Goal: Transaction & Acquisition: Obtain resource

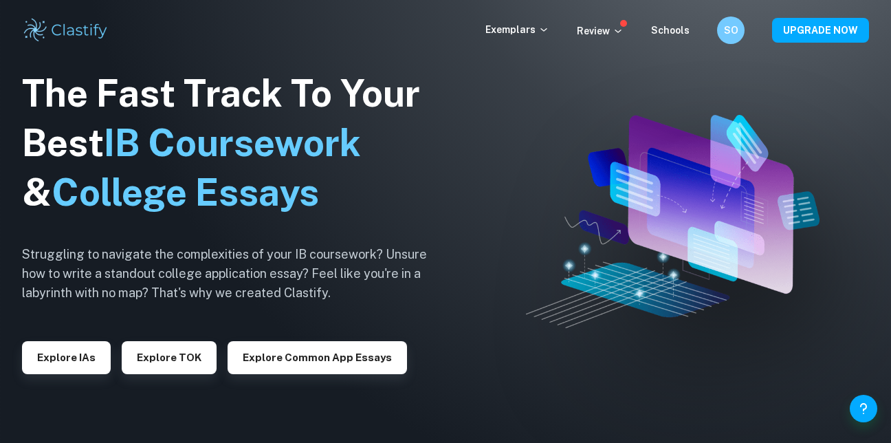
checkbox input "true"
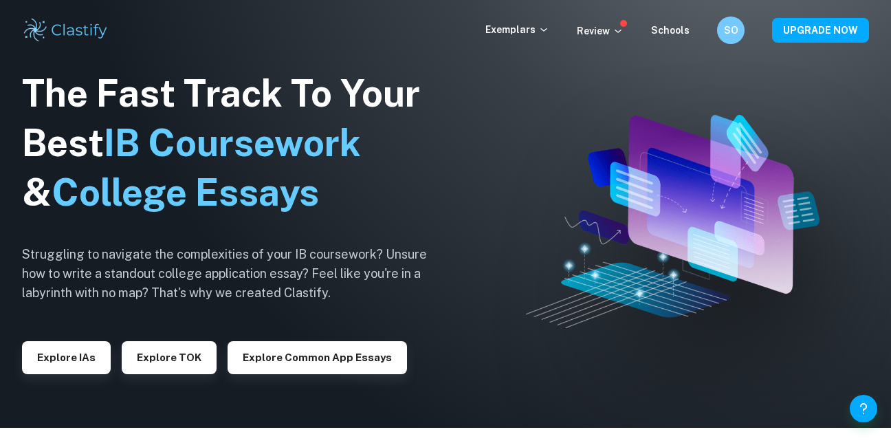
scroll to position [42, 0]
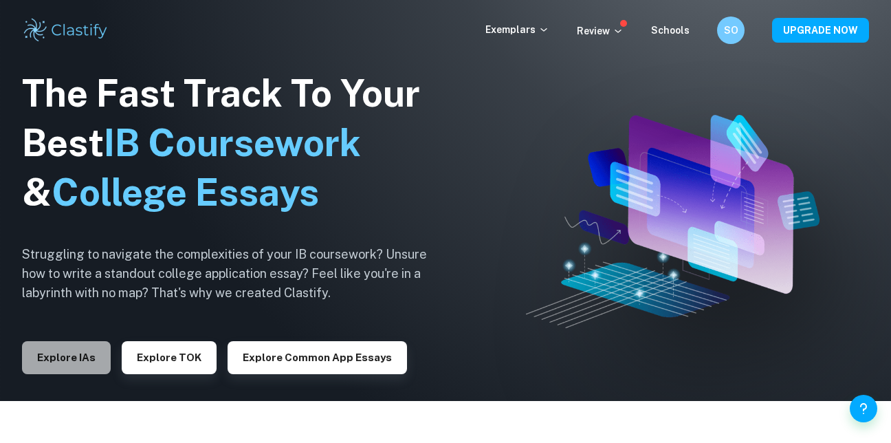
click at [92, 363] on button "Explore IAs" at bounding box center [66, 357] width 89 height 33
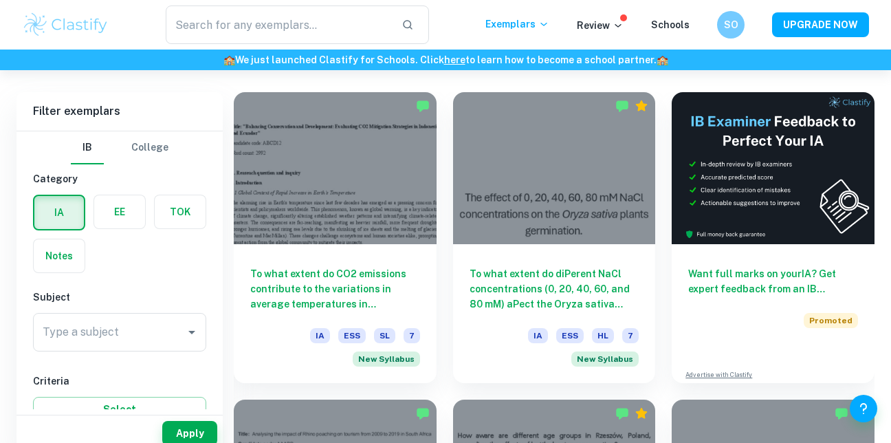
scroll to position [428, 0]
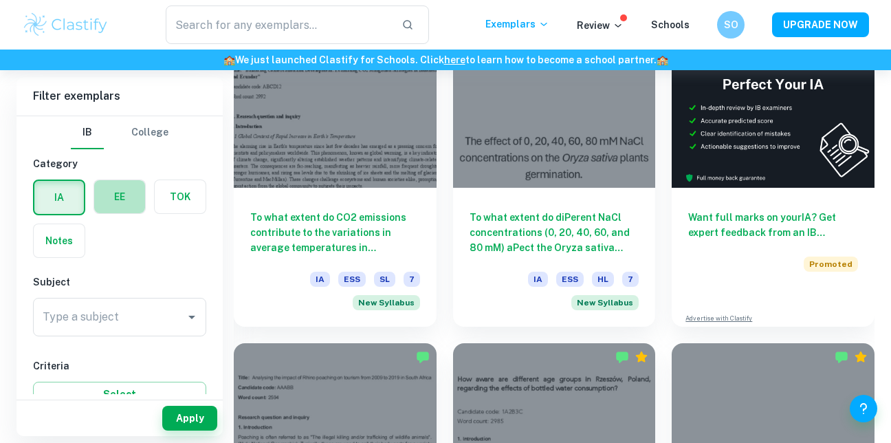
click at [138, 199] on label "button" at bounding box center [119, 196] width 51 height 33
click at [0, 0] on input "radio" at bounding box center [0, 0] width 0 height 0
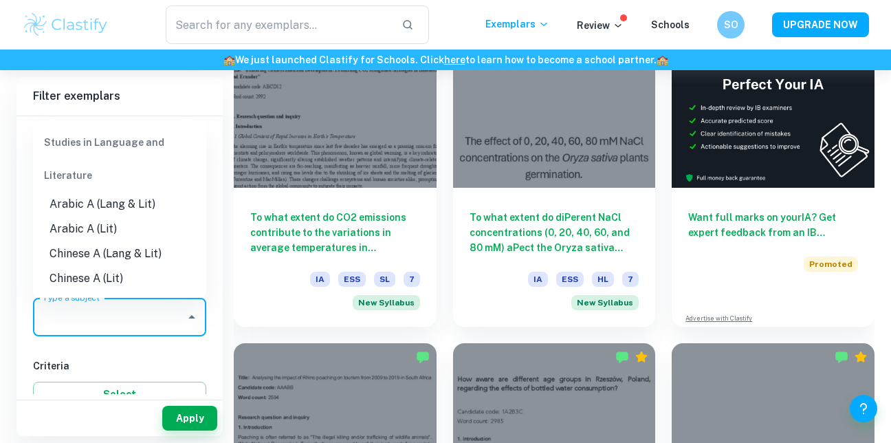
click at [161, 309] on input "Type a subject" at bounding box center [109, 317] width 140 height 26
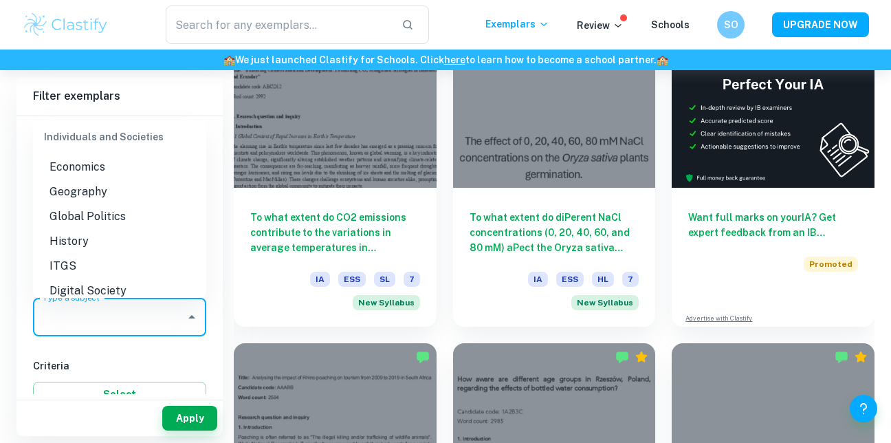
scroll to position [1268, 0]
click at [109, 174] on li "Economics" at bounding box center [119, 166] width 173 height 25
type input "Economics"
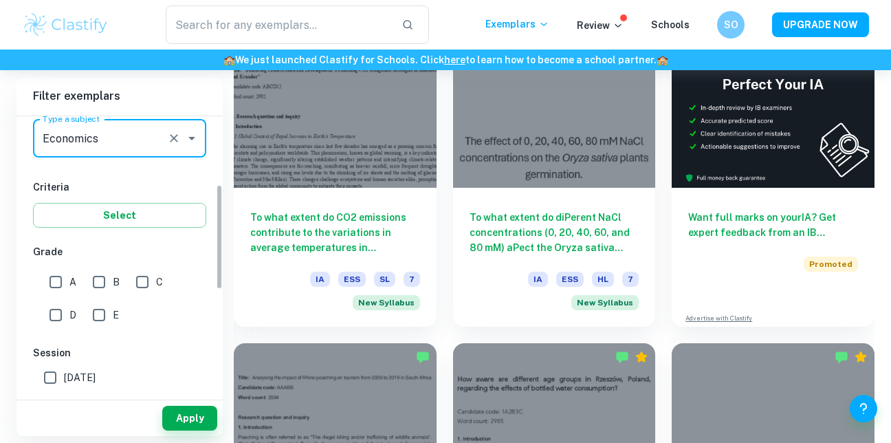
scroll to position [180, 0]
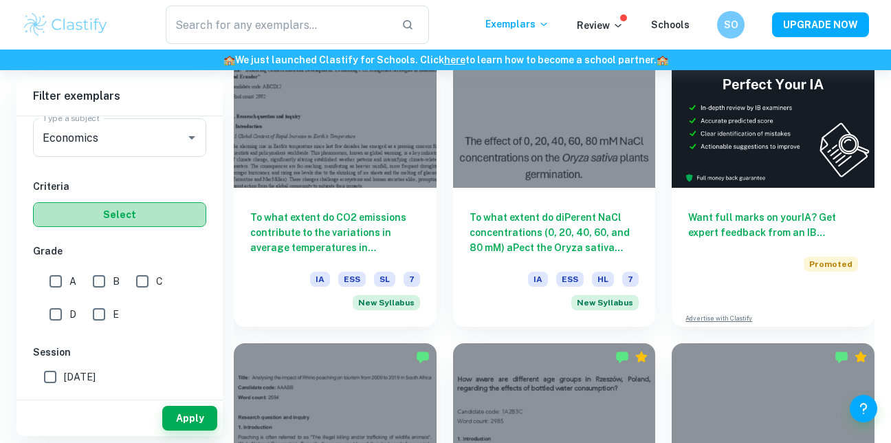
click at [117, 215] on button "Select" at bounding box center [119, 214] width 173 height 25
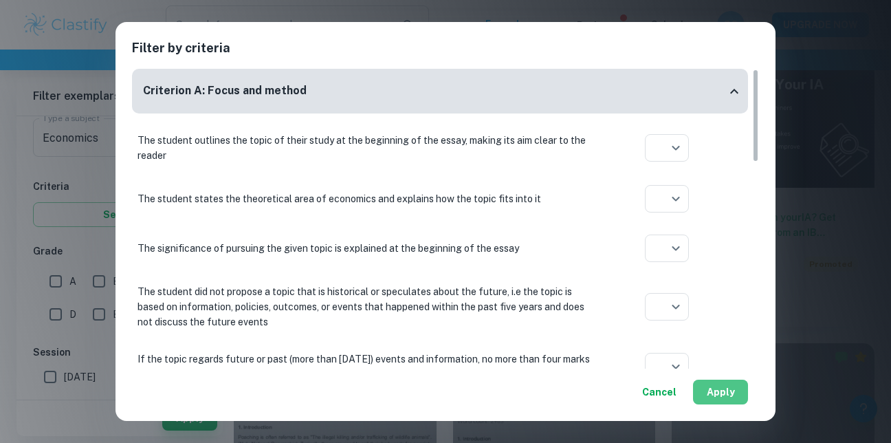
click at [725, 393] on button "Apply" at bounding box center [720, 392] width 55 height 25
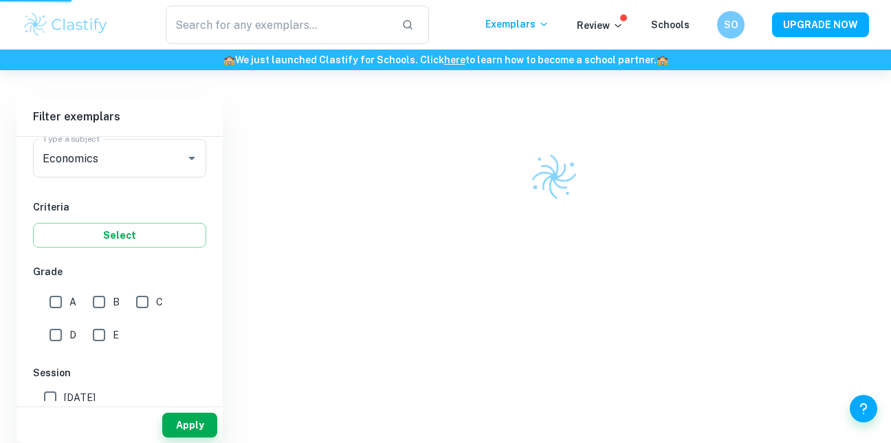
scroll to position [359, 0]
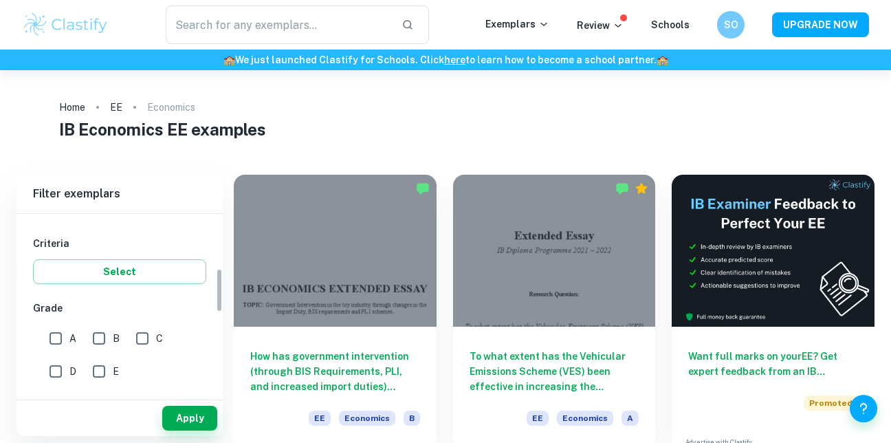
scroll to position [221, 0]
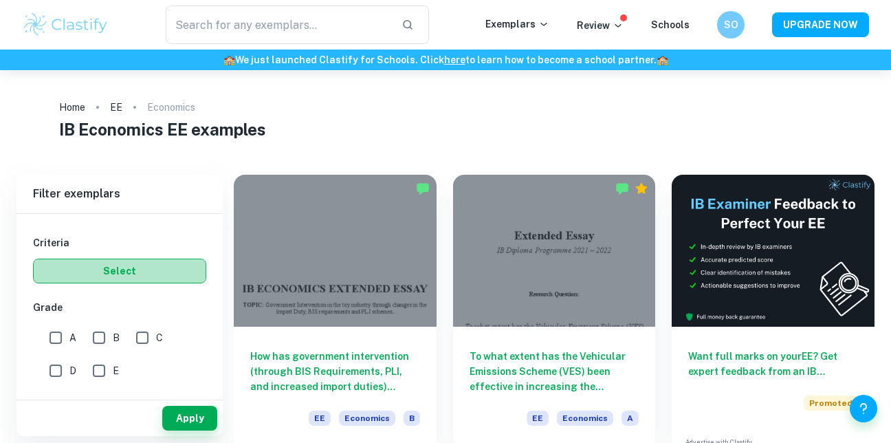
click at [142, 281] on button "Select" at bounding box center [119, 271] width 173 height 25
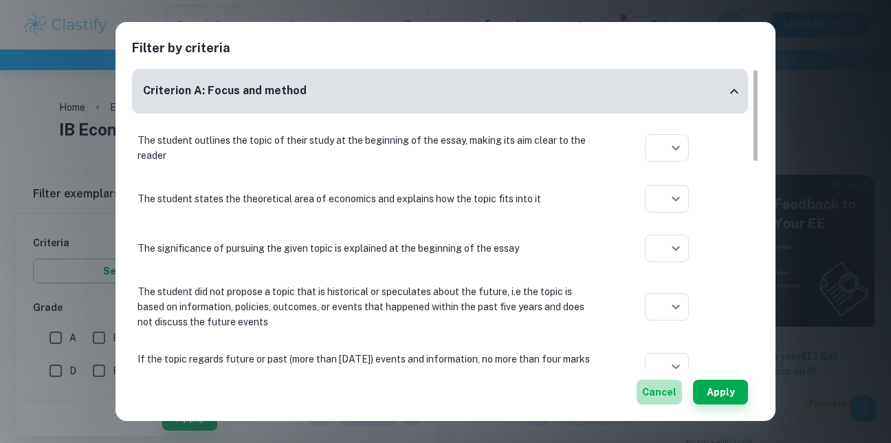
click at [664, 385] on button "Cancel" at bounding box center [659, 392] width 45 height 25
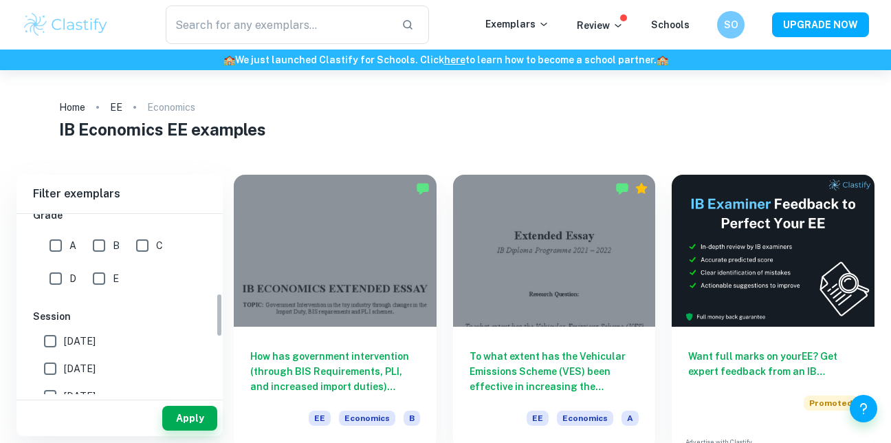
scroll to position [321, 0]
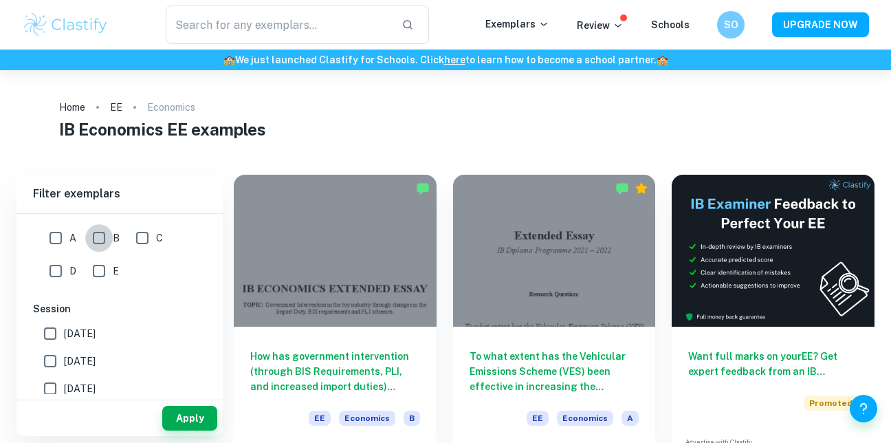
click at [101, 239] on input "B" at bounding box center [99, 238] width 28 height 28
checkbox input "true"
click at [57, 238] on input "A" at bounding box center [56, 238] width 28 height 28
checkbox input "true"
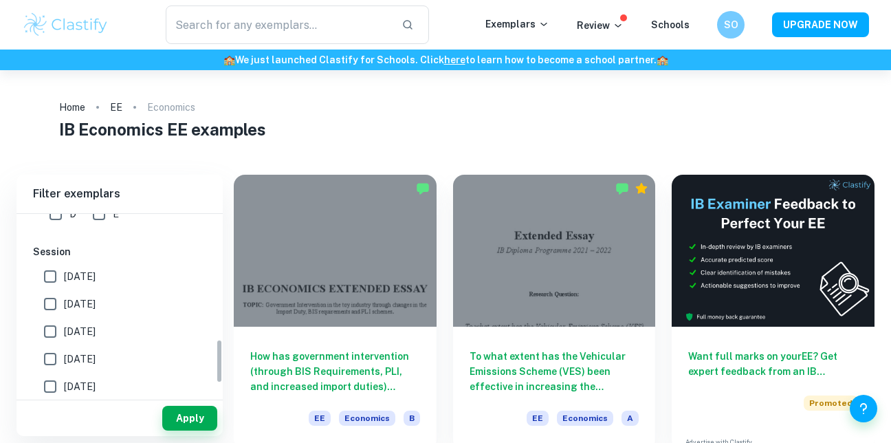
scroll to position [549, 0]
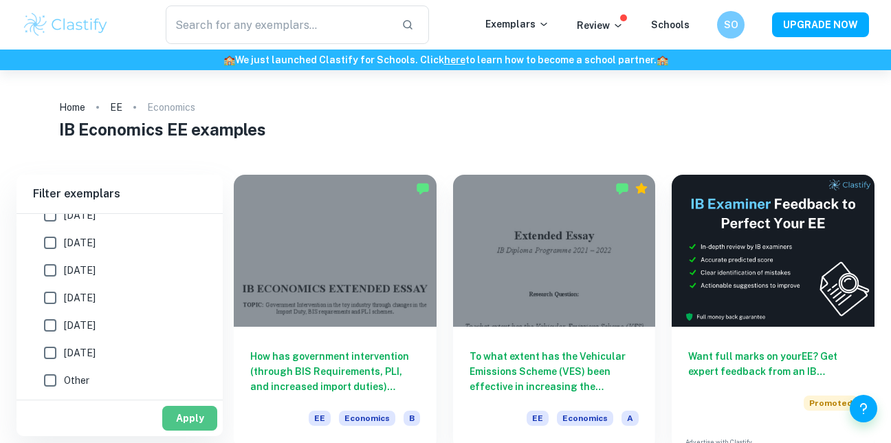
click at [194, 415] on button "Apply" at bounding box center [189, 418] width 55 height 25
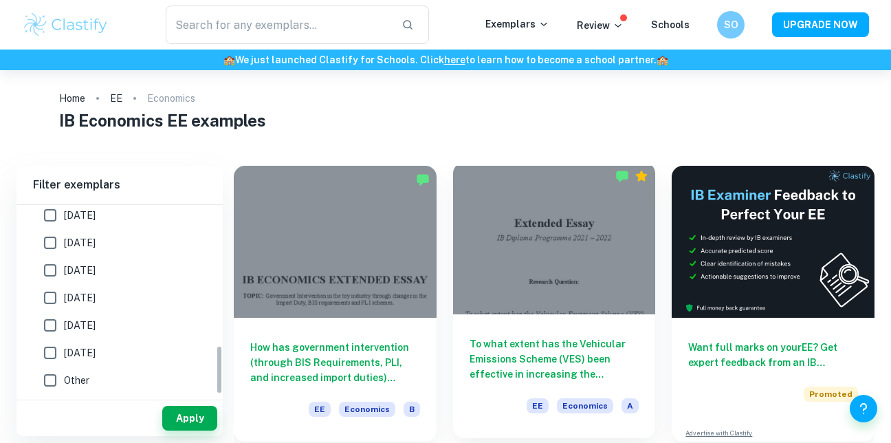
scroll to position [540, 0]
click at [534, 252] on div at bounding box center [554, 238] width 203 height 152
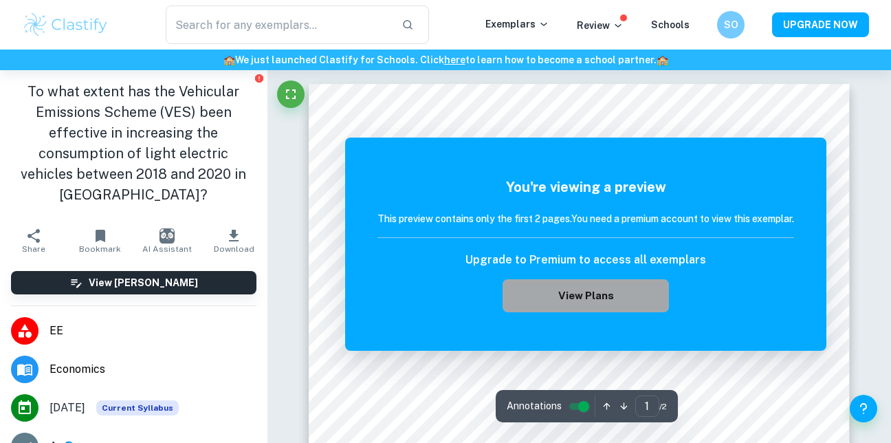
click at [617, 296] on button "View Plans" at bounding box center [586, 295] width 166 height 33
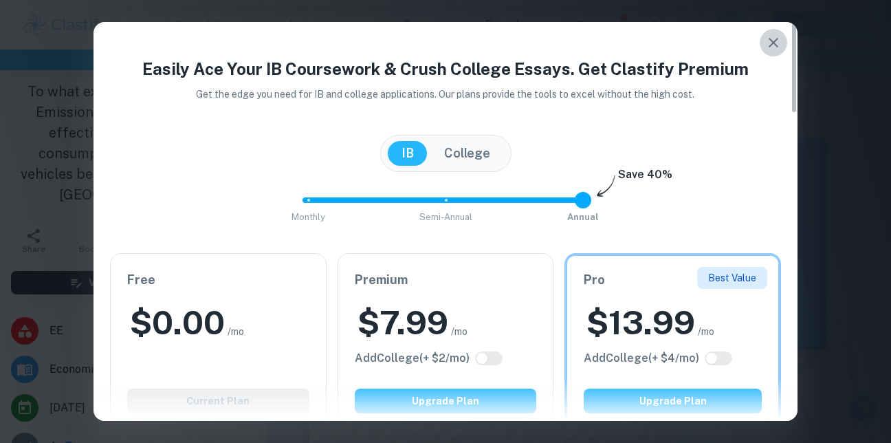
click at [777, 37] on icon "button" at bounding box center [773, 42] width 17 height 17
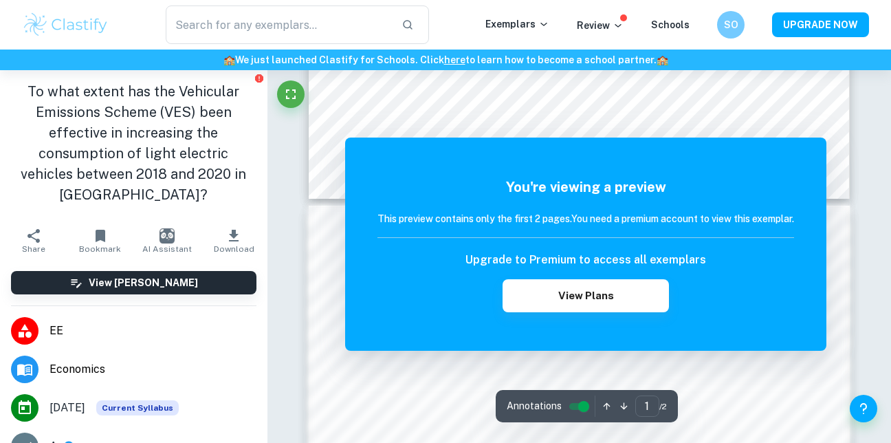
scroll to position [651, 0]
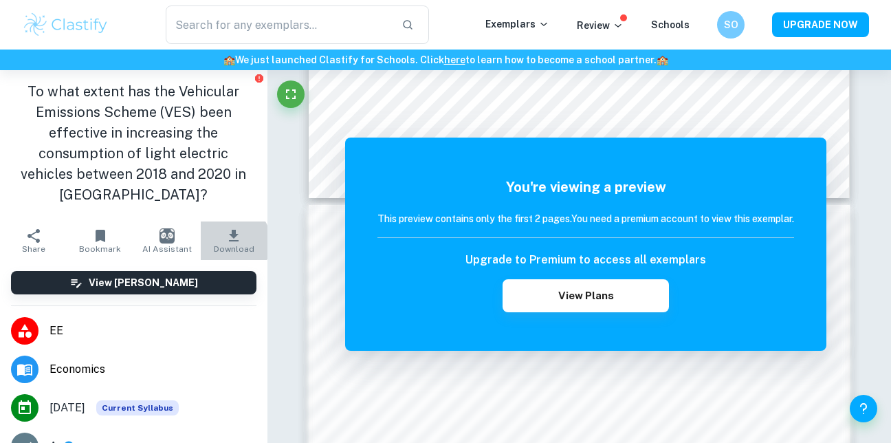
click at [226, 242] on icon "button" at bounding box center [234, 236] width 17 height 17
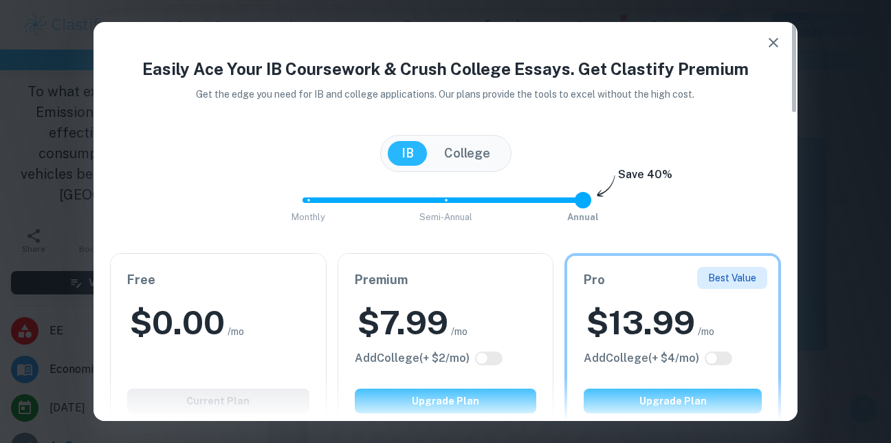
click at [235, 335] on span "/mo" at bounding box center [236, 331] width 17 height 15
click at [763, 51] on button "button" at bounding box center [774, 43] width 28 height 28
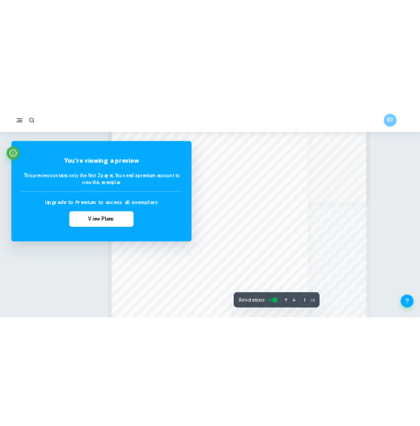
scroll to position [506, 0]
